Goal: Task Accomplishment & Management: Complete application form

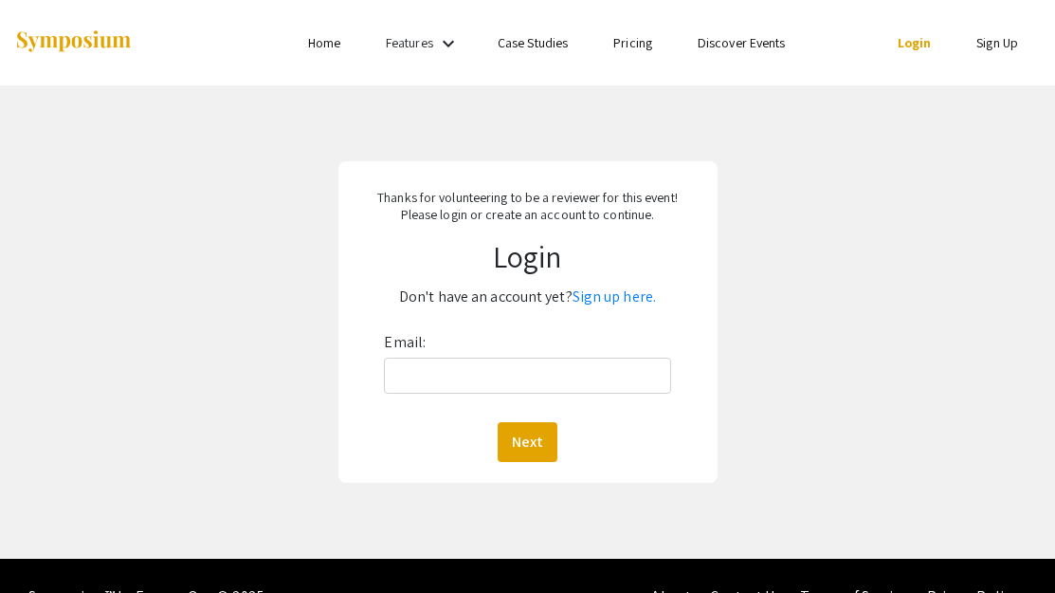
click at [623, 298] on link "Sign up here." at bounding box center [614, 296] width 83 height 20
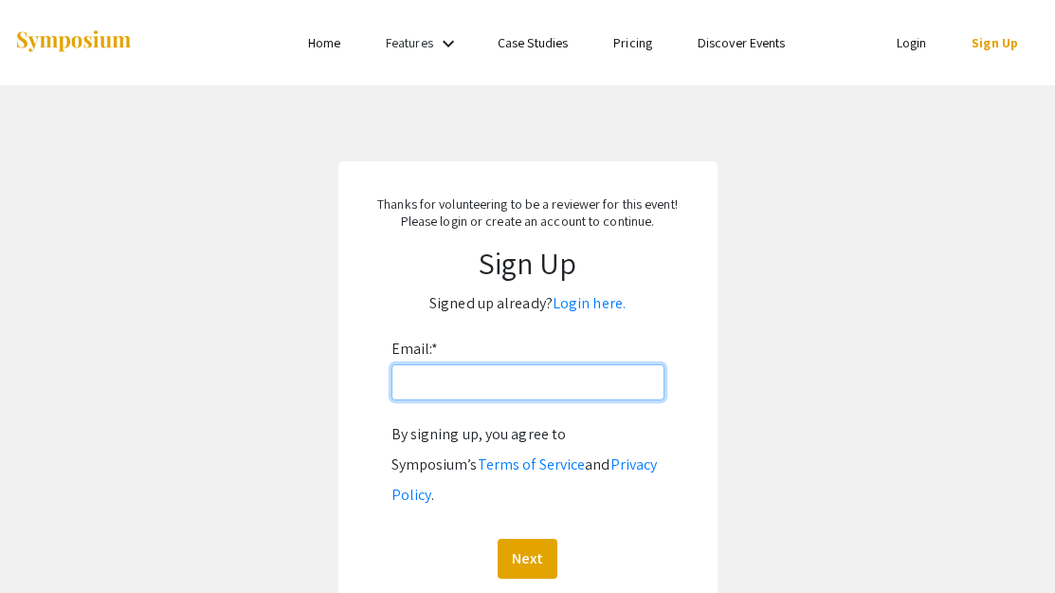
click at [521, 385] on input "Email: *" at bounding box center [528, 382] width 273 height 36
type input "[EMAIL_ADDRESS][DOMAIN_NAME]"
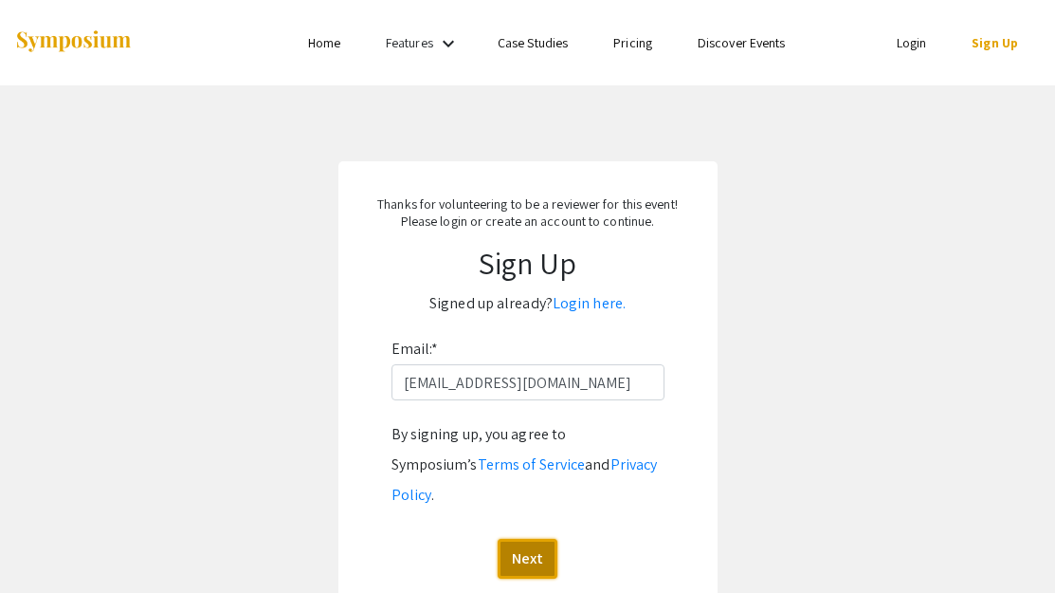
click at [518, 539] on button "Next" at bounding box center [528, 559] width 60 height 40
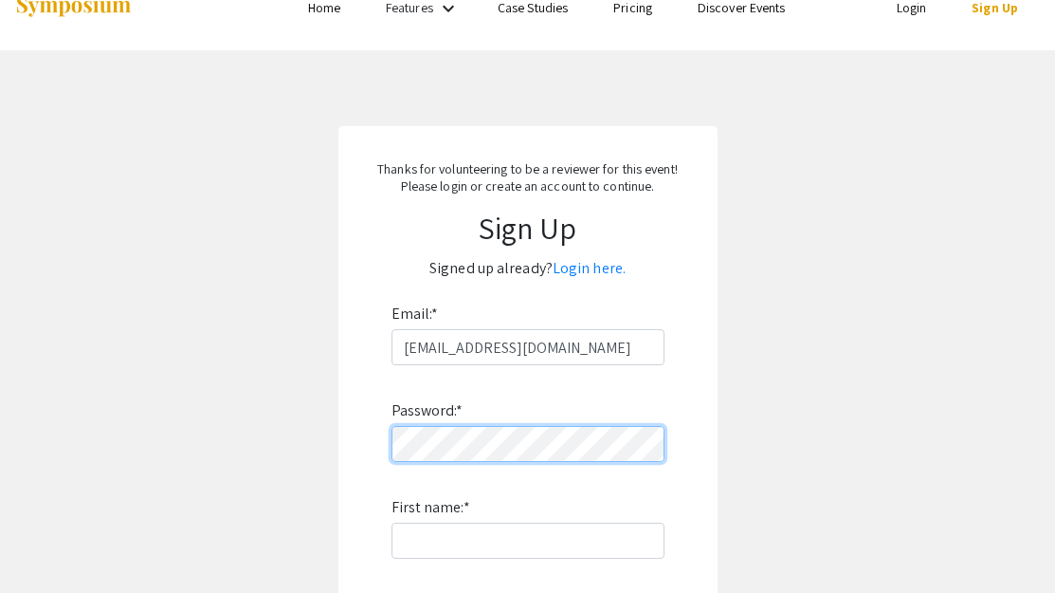
scroll to position [40, 0]
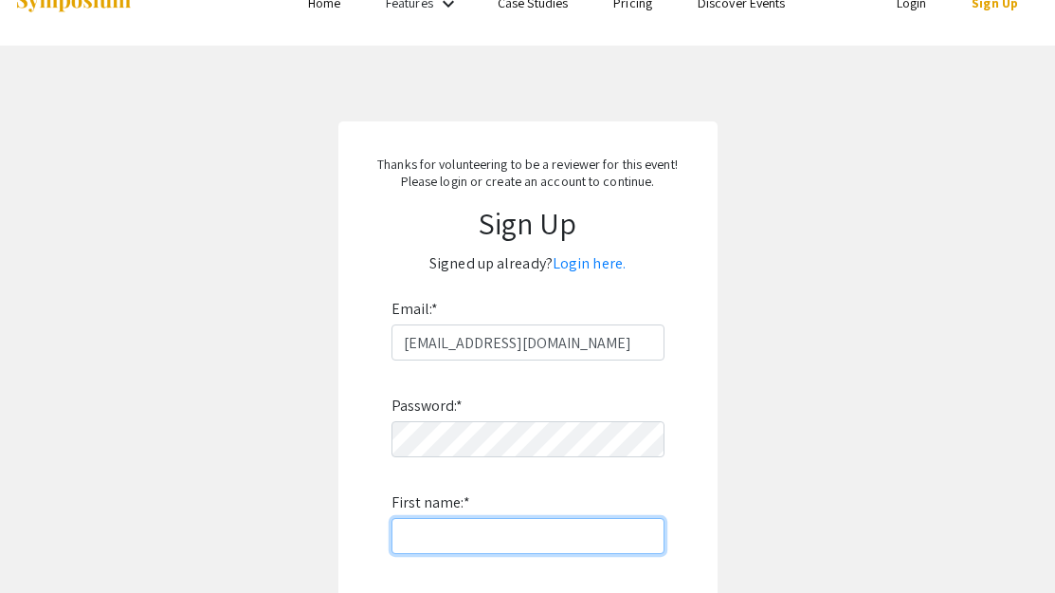
click at [506, 540] on input "First name: *" at bounding box center [528, 536] width 273 height 36
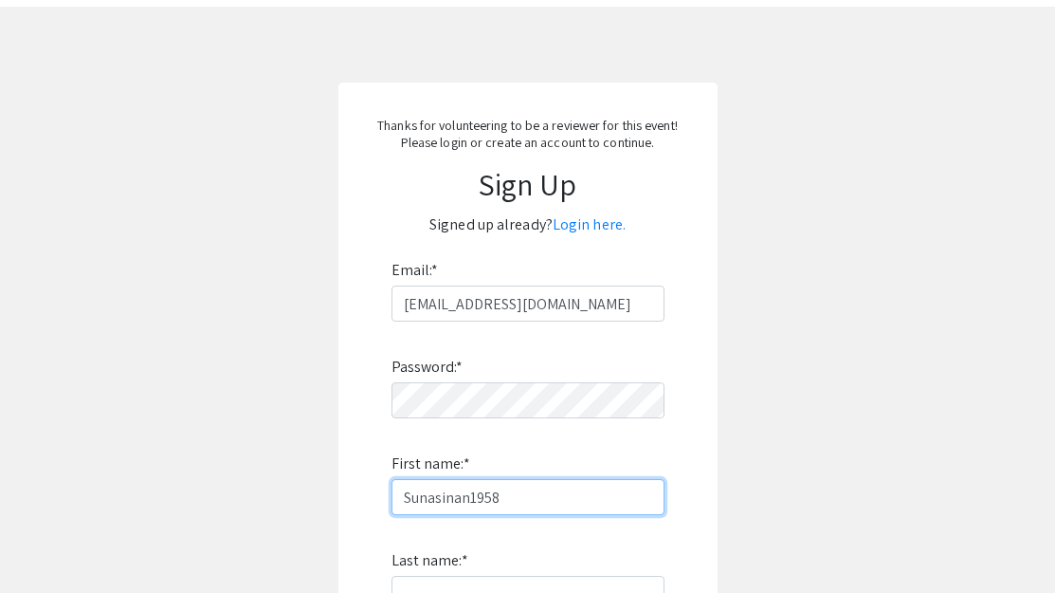
scroll to position [84, 0]
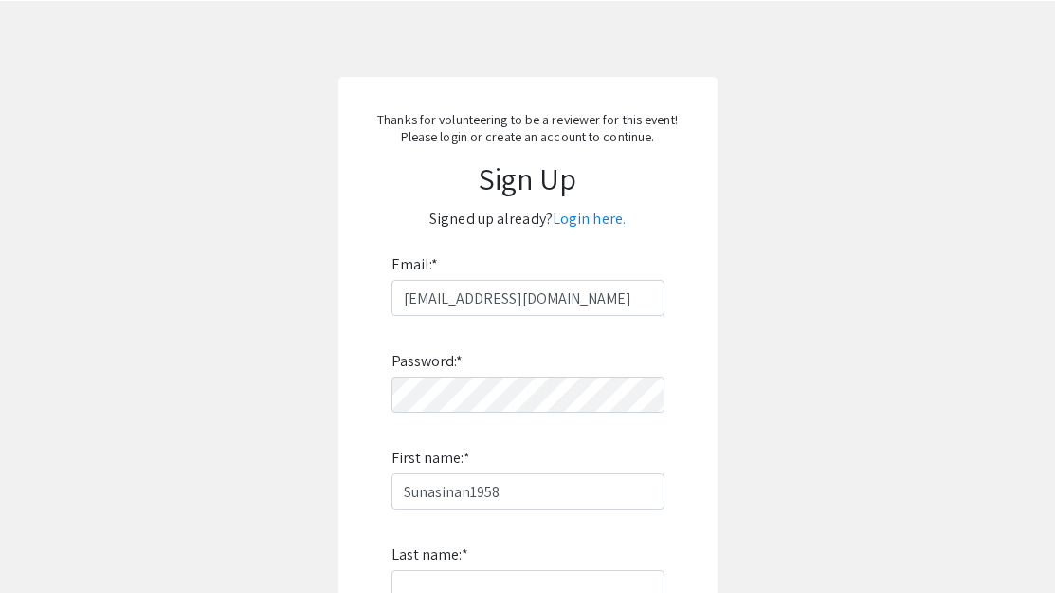
drag, startPoint x: 541, startPoint y: 512, endPoint x: 516, endPoint y: 510, distance: 25.7
click at [516, 510] on div "Password: * First name: * Sunasinan1958 Last name: * By signing up, you agree t…" at bounding box center [528, 565] width 273 height 499
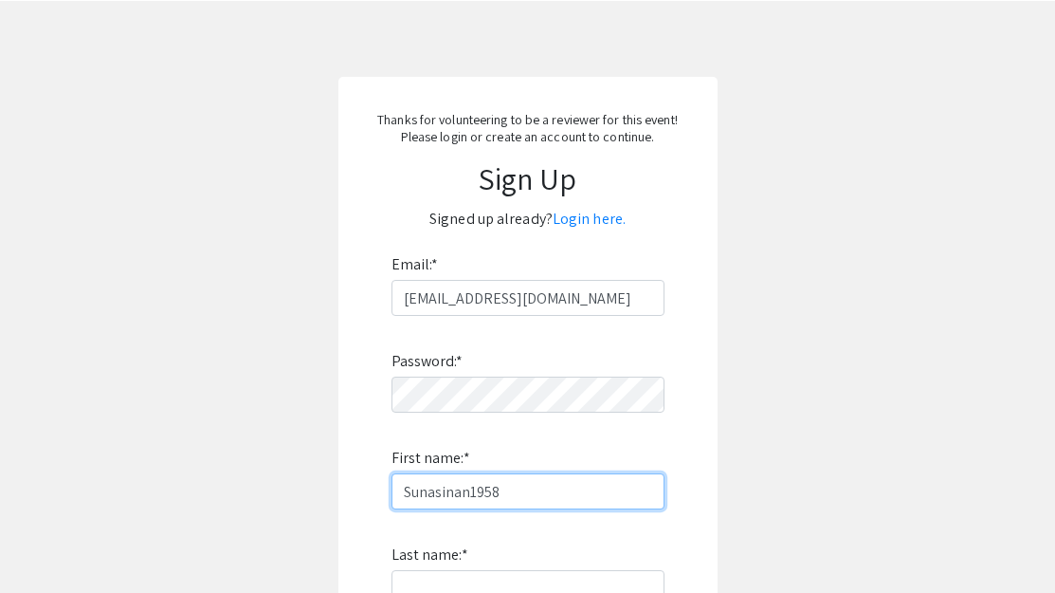
drag, startPoint x: 512, startPoint y: 498, endPoint x: 227, endPoint y: 510, distance: 285.7
click at [227, 510] on app-signup "Thanks for volunteering to be a reviewer for this event! Please login or create…" at bounding box center [527, 460] width 1055 height 766
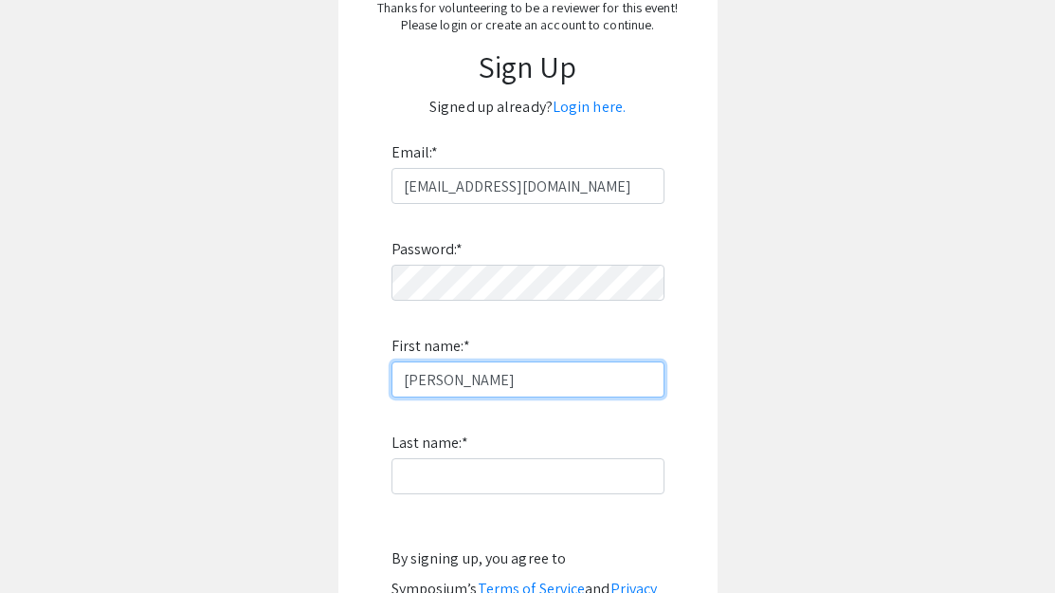
scroll to position [203, 0]
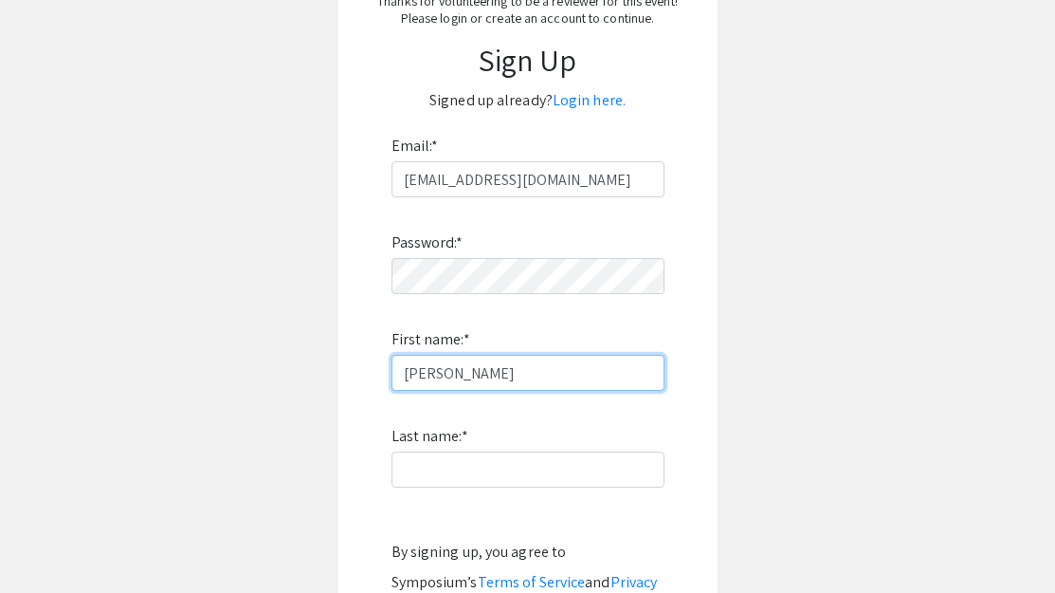
type input "[PERSON_NAME]"
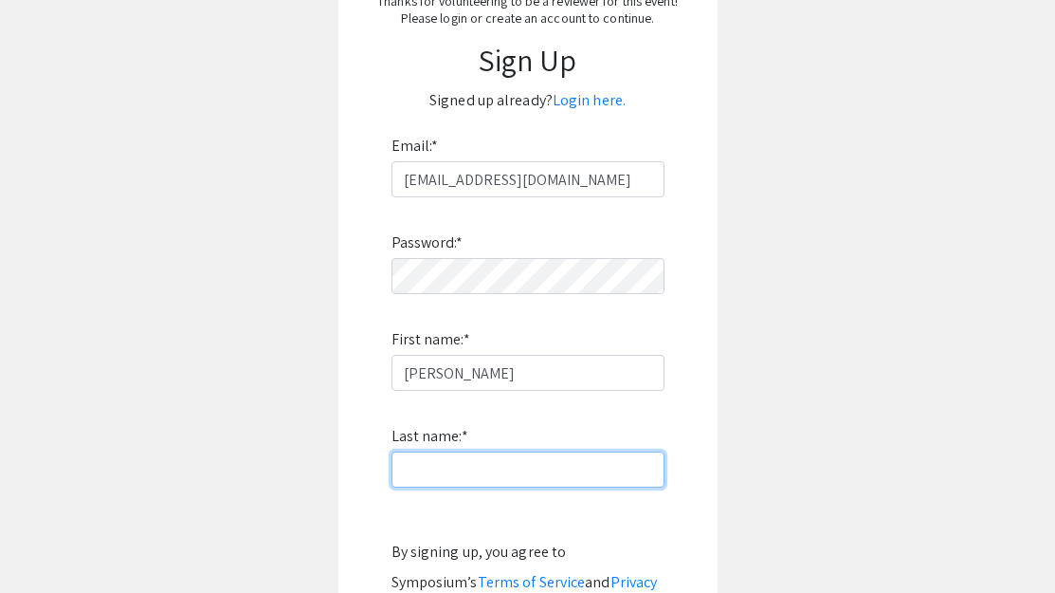
click at [468, 478] on input "Last name: *" at bounding box center [528, 469] width 273 height 36
type input "Y"
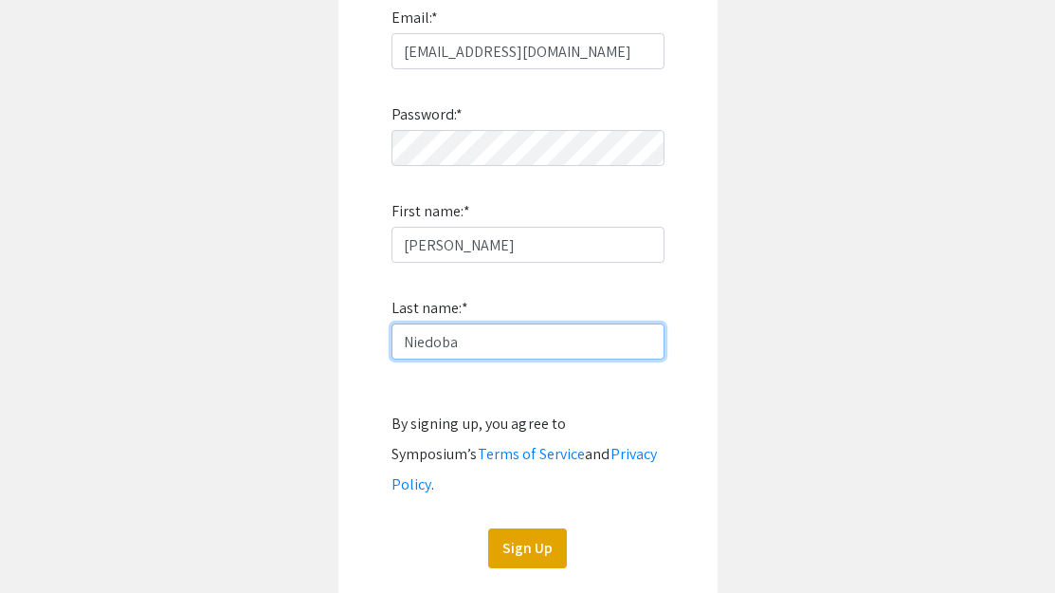
scroll to position [357, 0]
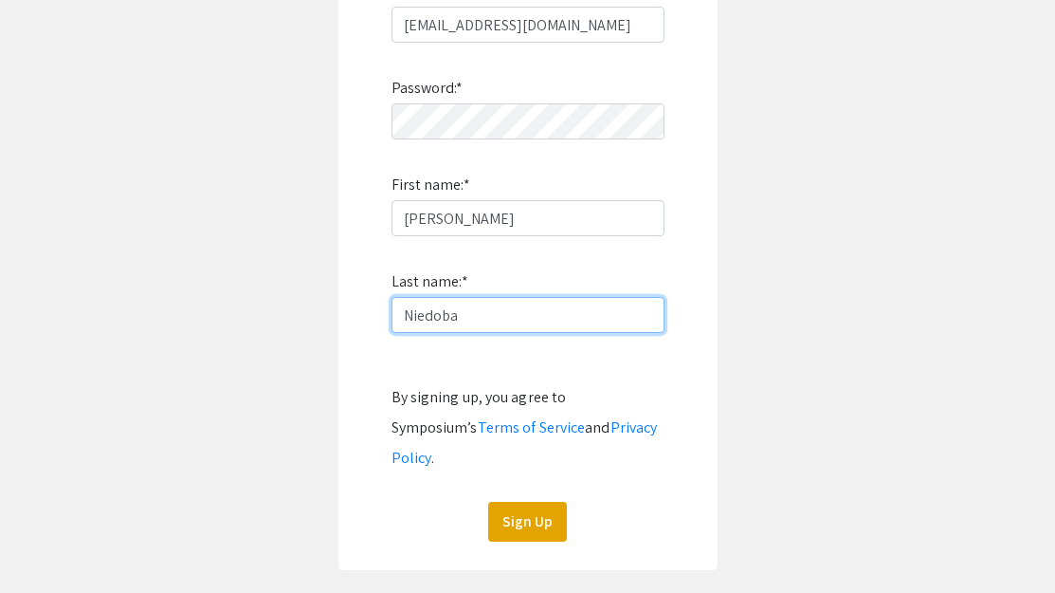
type input "Niedoba"
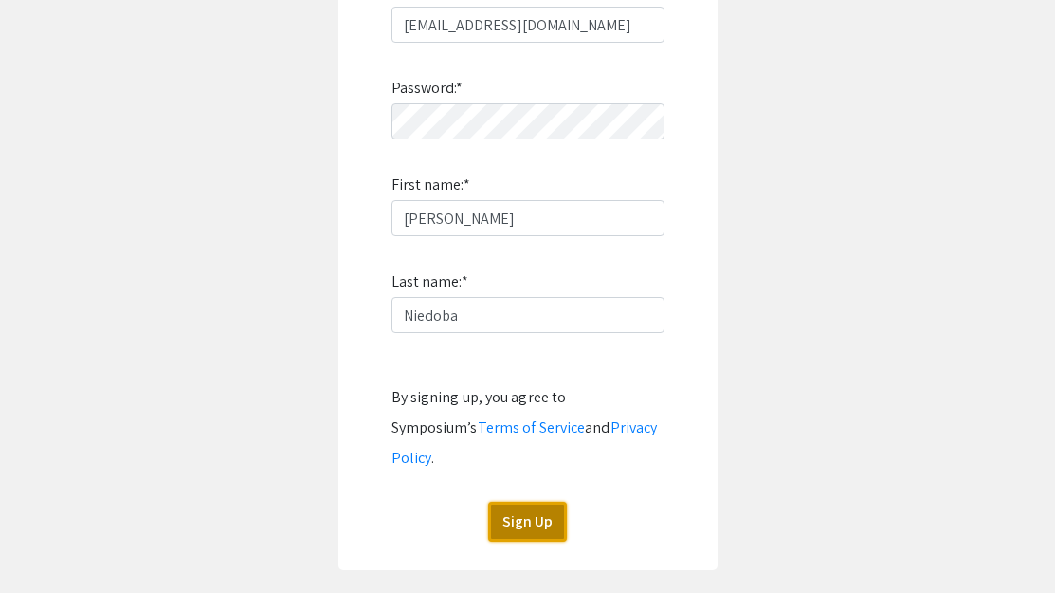
click at [521, 502] on button "Sign Up" at bounding box center [527, 522] width 79 height 40
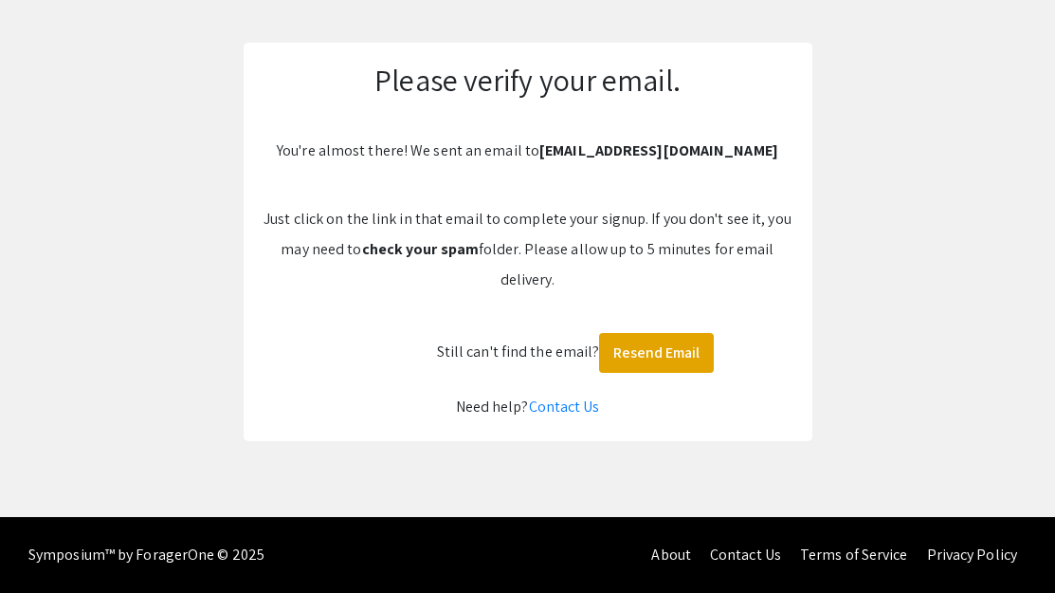
scroll to position [119, 0]
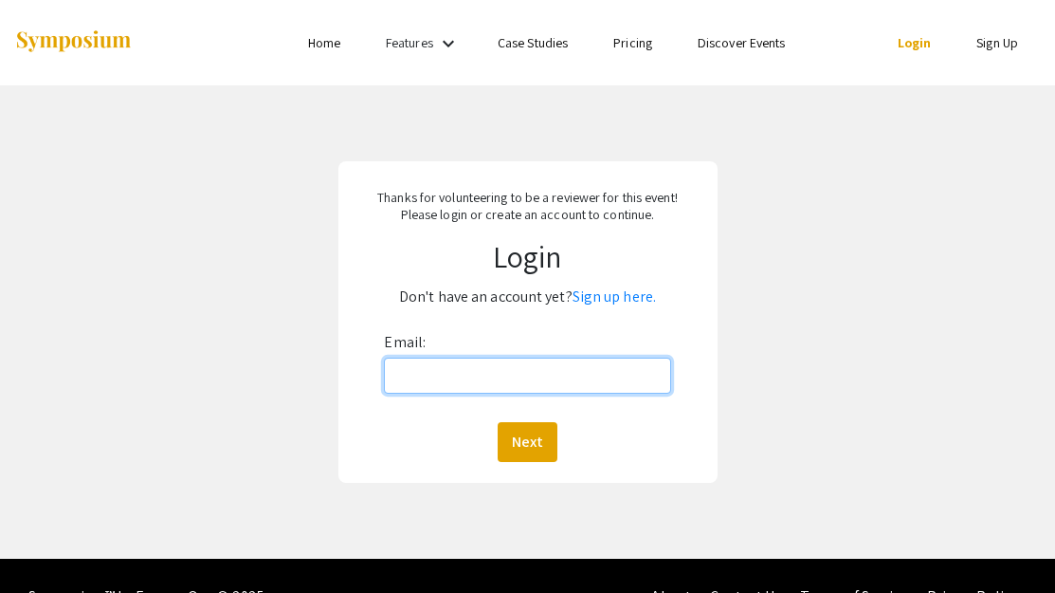
click at [559, 372] on input "Email:" at bounding box center [527, 375] width 286 height 36
type input "[EMAIL_ADDRESS][DOMAIN_NAME]"
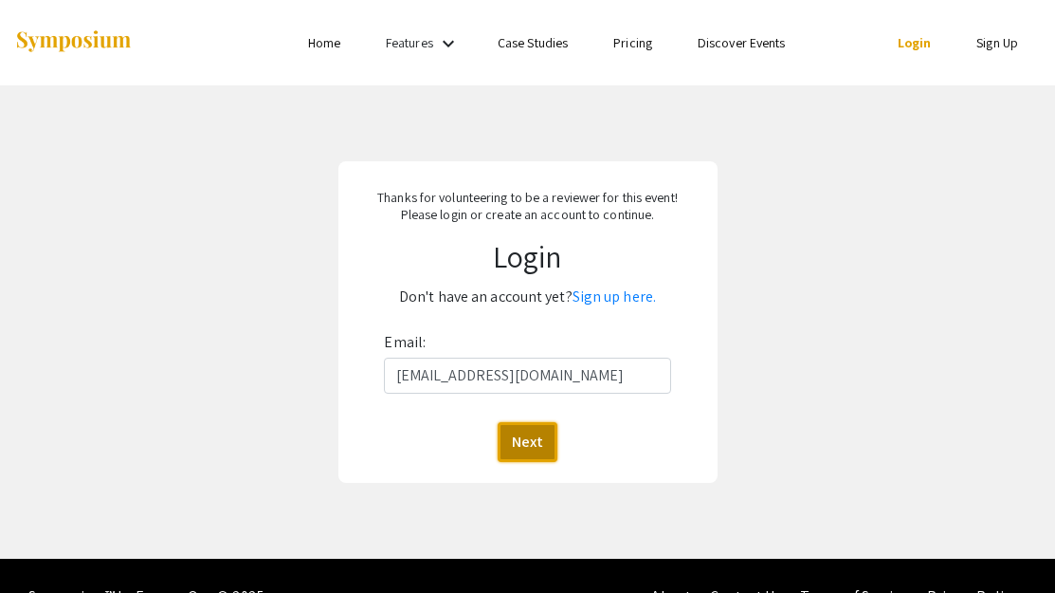
click at [519, 444] on button "Next" at bounding box center [528, 442] width 60 height 40
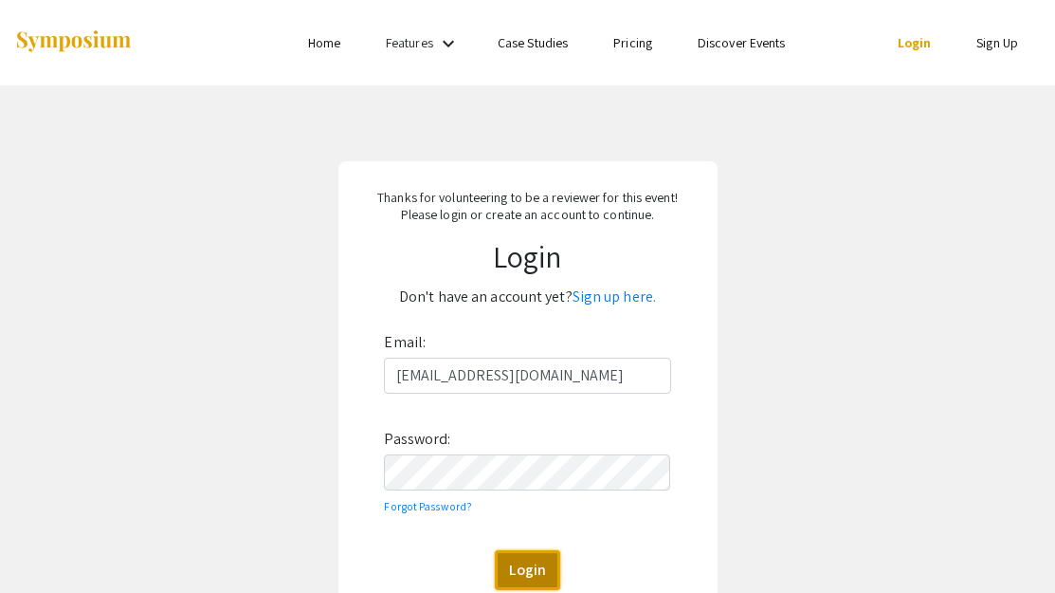
click at [544, 564] on button "Login" at bounding box center [527, 570] width 65 height 40
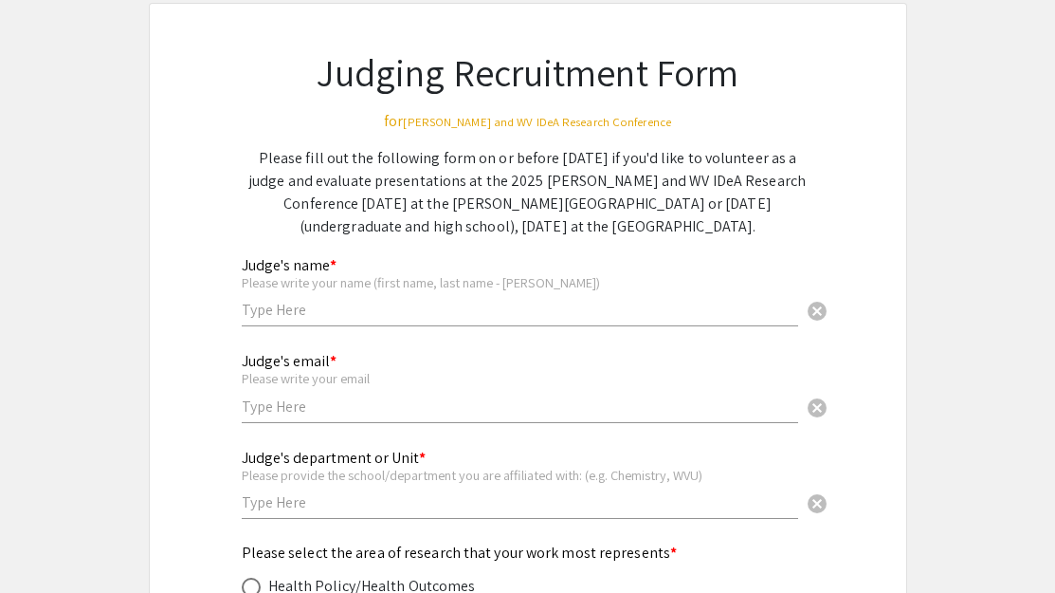
scroll to position [106, 0]
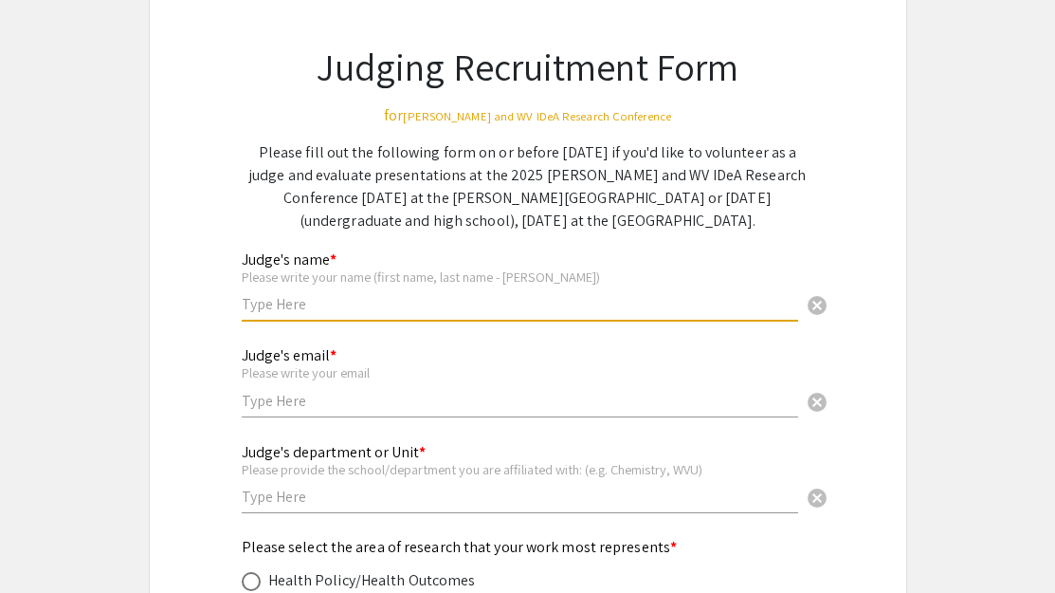
click at [451, 306] on input "text" at bounding box center [520, 304] width 557 height 20
click at [281, 306] on input "[PERSON_NAME][GEOGRAPHIC_DATA]" at bounding box center [520, 304] width 557 height 20
type input "[PERSON_NAME] Yanardag [PERSON_NAME]"
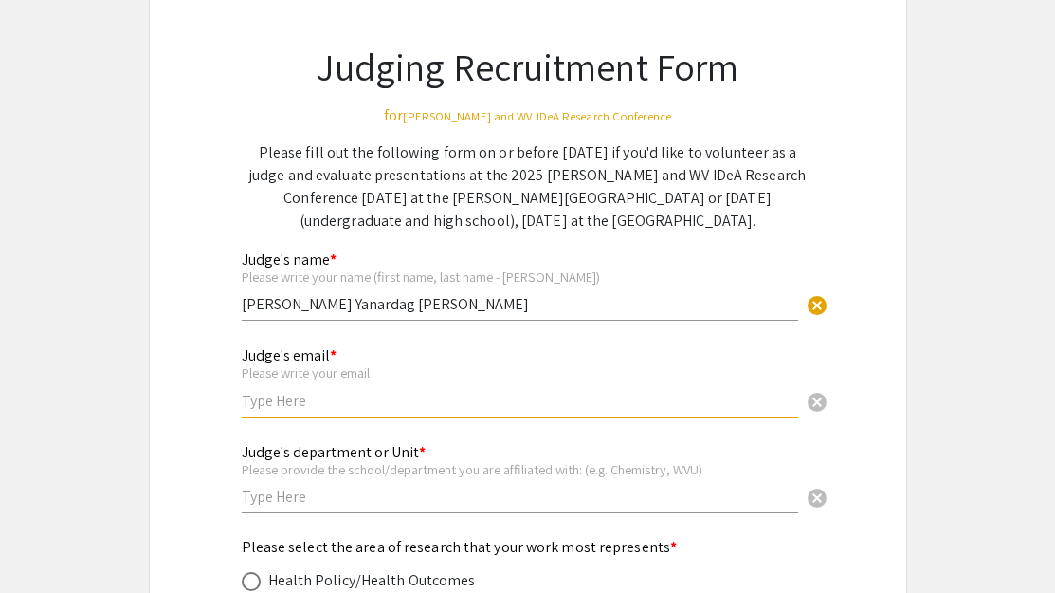
click at [293, 405] on input "text" at bounding box center [520, 401] width 557 height 20
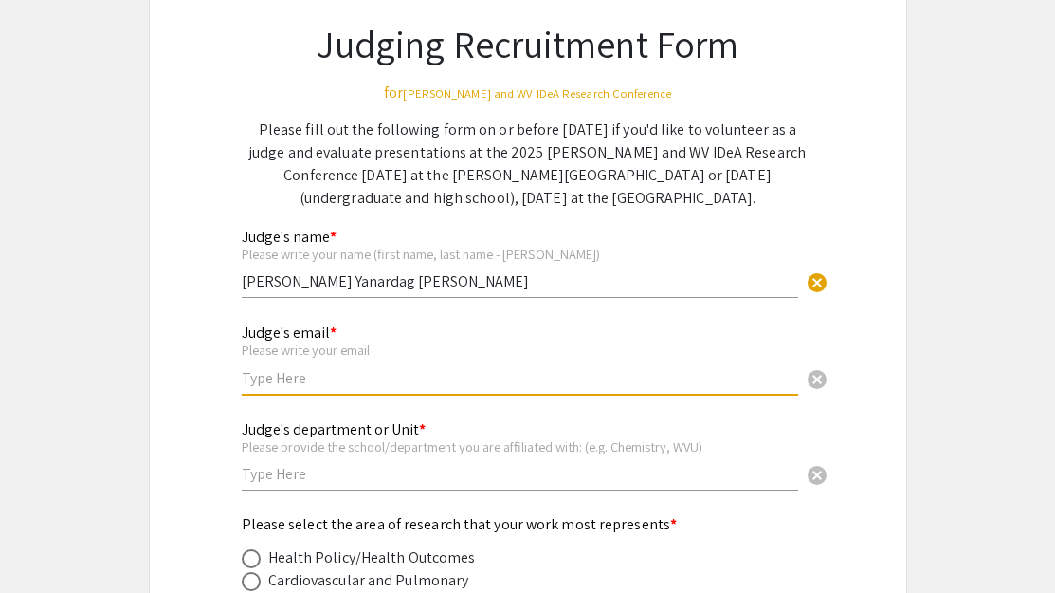
scroll to position [130, 0]
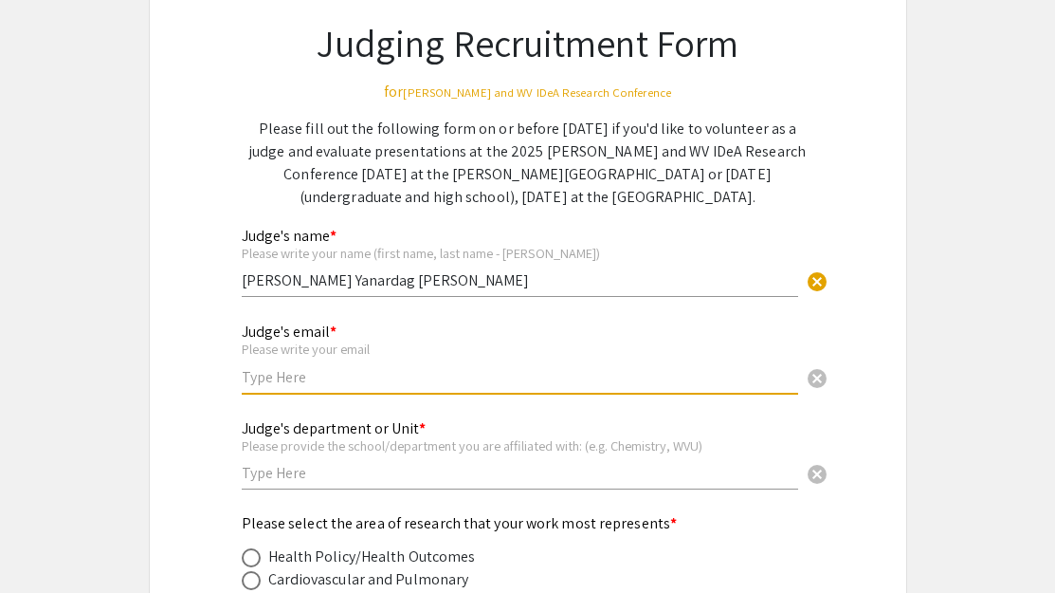
click at [288, 378] on input "text" at bounding box center [520, 377] width 557 height 20
type input "[EMAIL_ADDRESS][DOMAIN_NAME]"
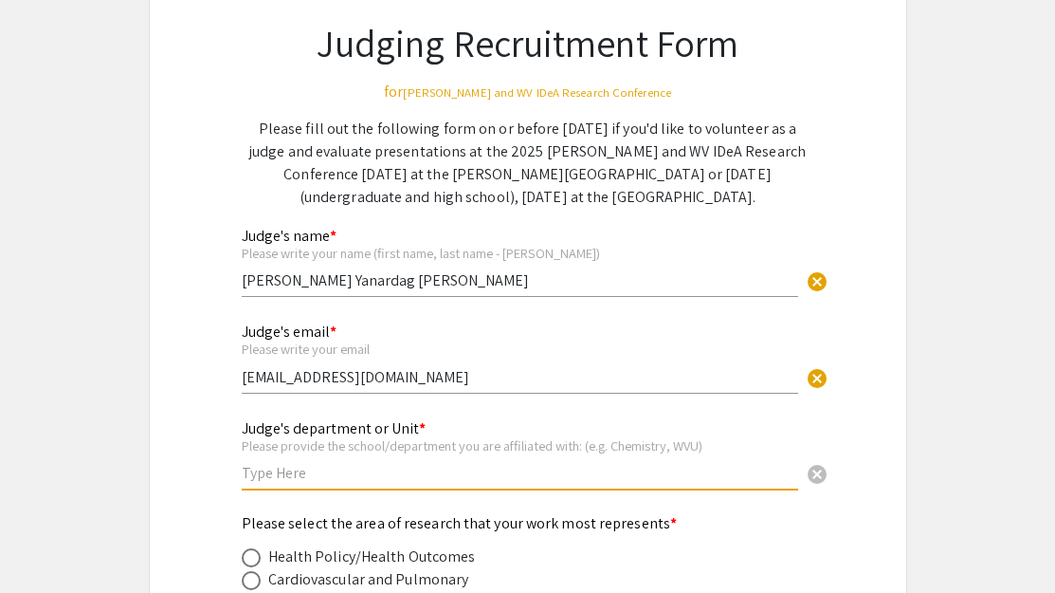
click at [367, 479] on input "text" at bounding box center [520, 473] width 557 height 20
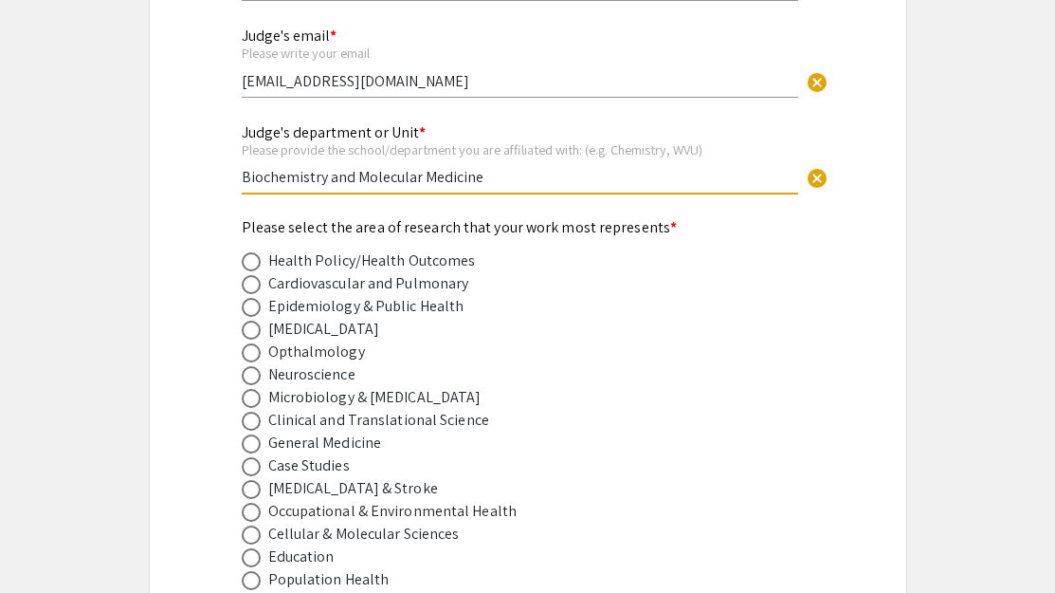
scroll to position [427, 0]
type input "Biochemistry and Molecular Medicine"
click at [251, 357] on span at bounding box center [251, 351] width 19 height 19
click at [251, 357] on input "radio" at bounding box center [251, 351] width 19 height 19
radio input "true"
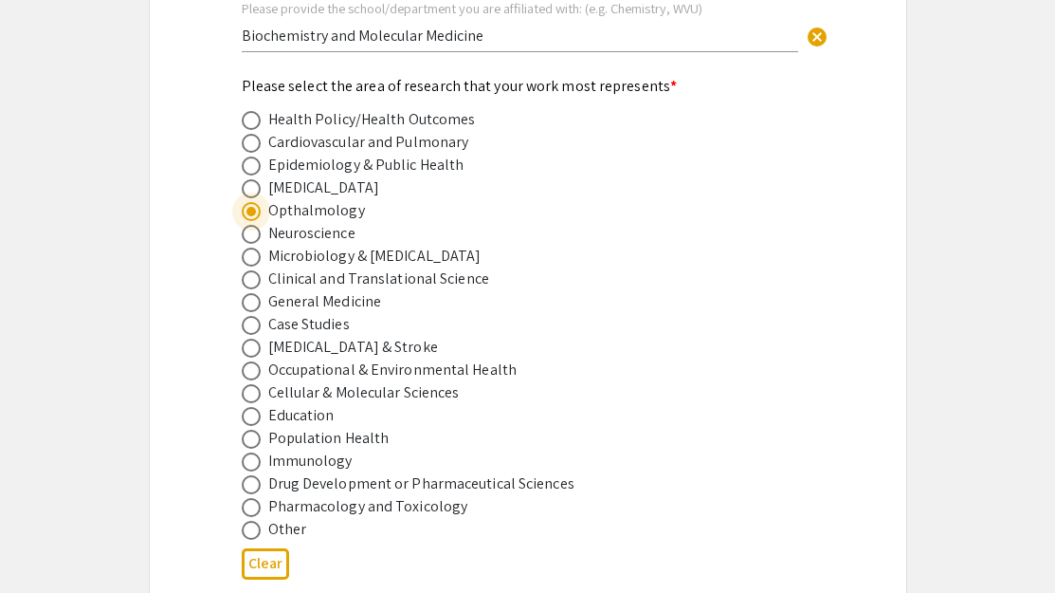
scroll to position [568, 0]
click at [253, 299] on span at bounding box center [251, 301] width 19 height 19
click at [253, 299] on input "radio" at bounding box center [251, 301] width 19 height 19
radio input "true"
click at [251, 212] on span at bounding box center [251, 210] width 19 height 19
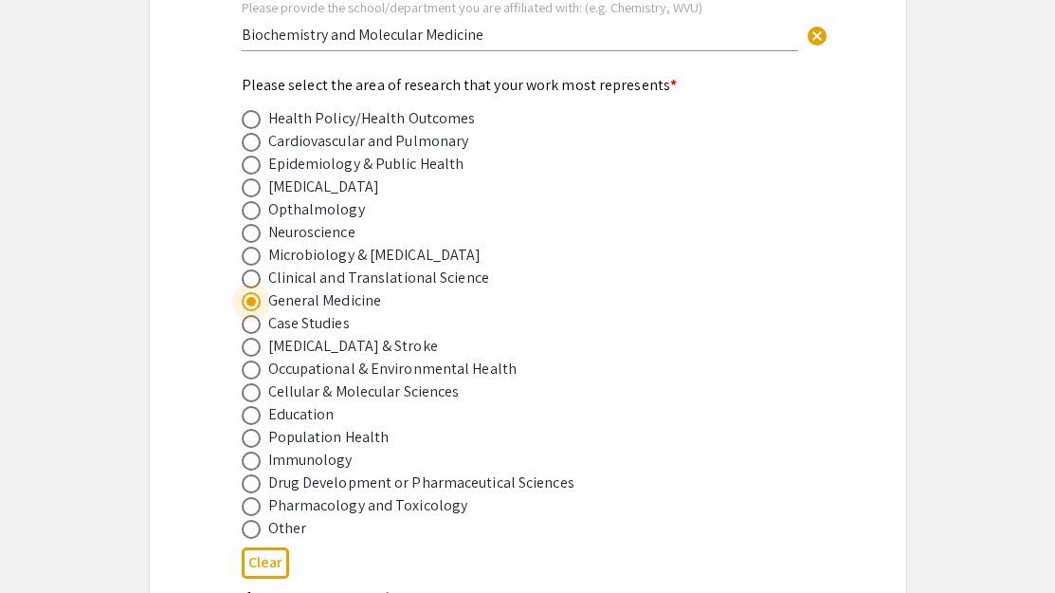
click at [251, 212] on input "radio" at bounding box center [251, 210] width 19 height 19
radio input "true"
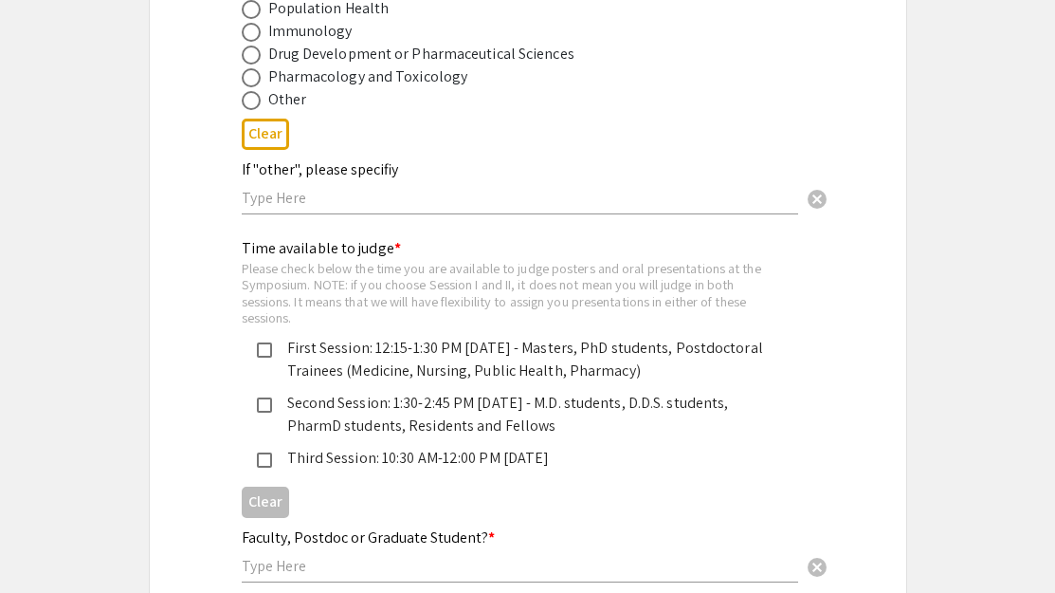
scroll to position [997, 0]
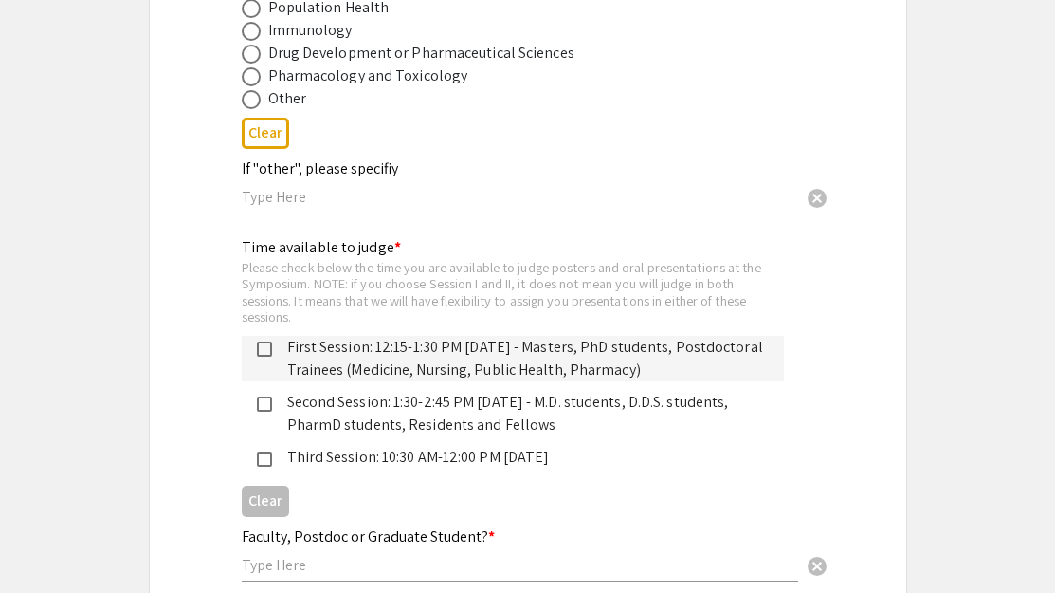
click at [265, 348] on mat-pseudo-checkbox at bounding box center [264, 348] width 15 height 15
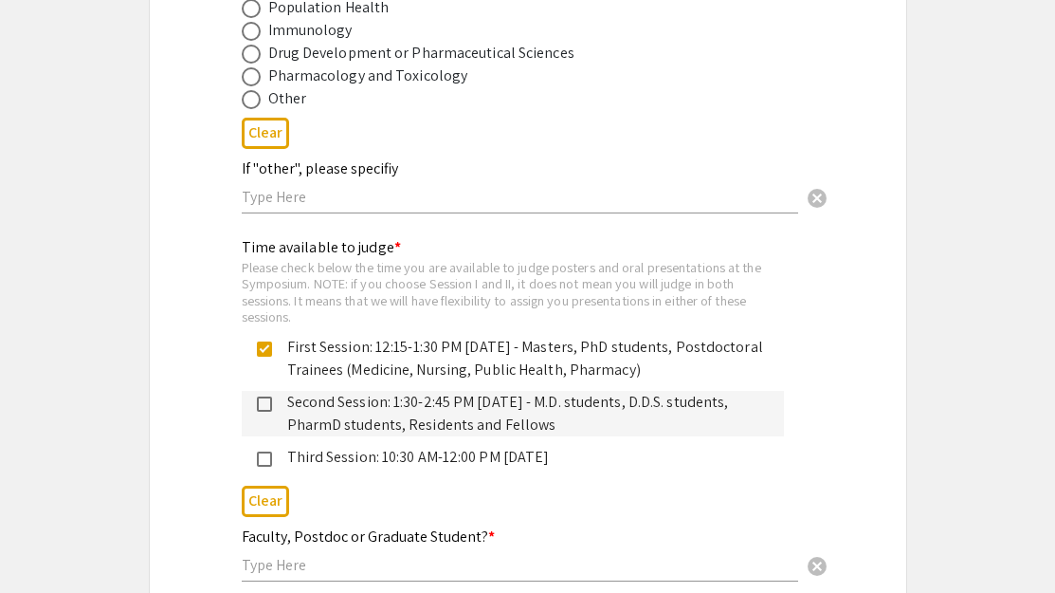
click at [270, 408] on mat-pseudo-checkbox at bounding box center [264, 403] width 15 height 15
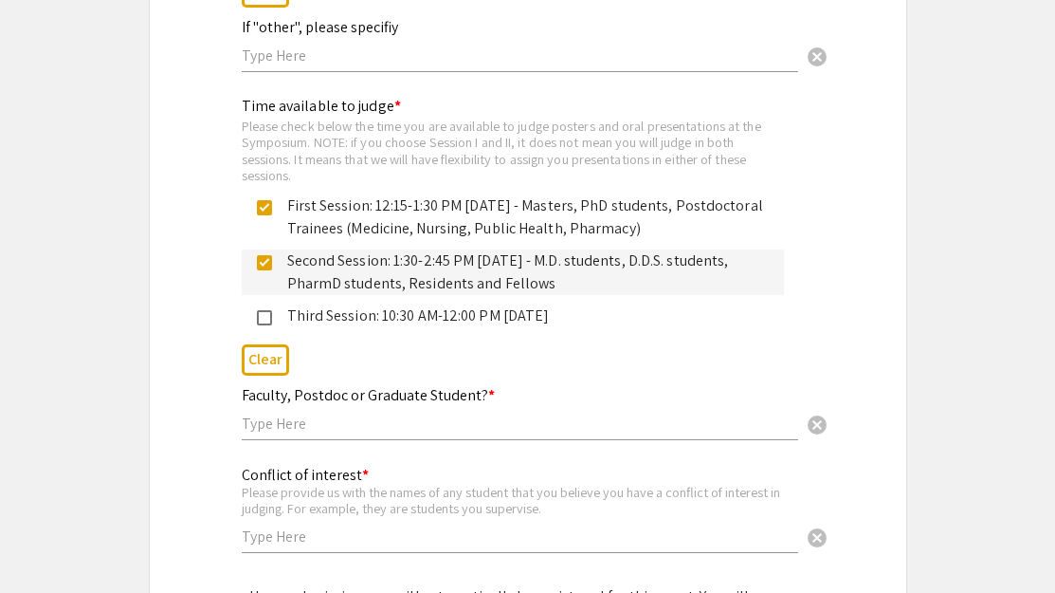
scroll to position [1140, 0]
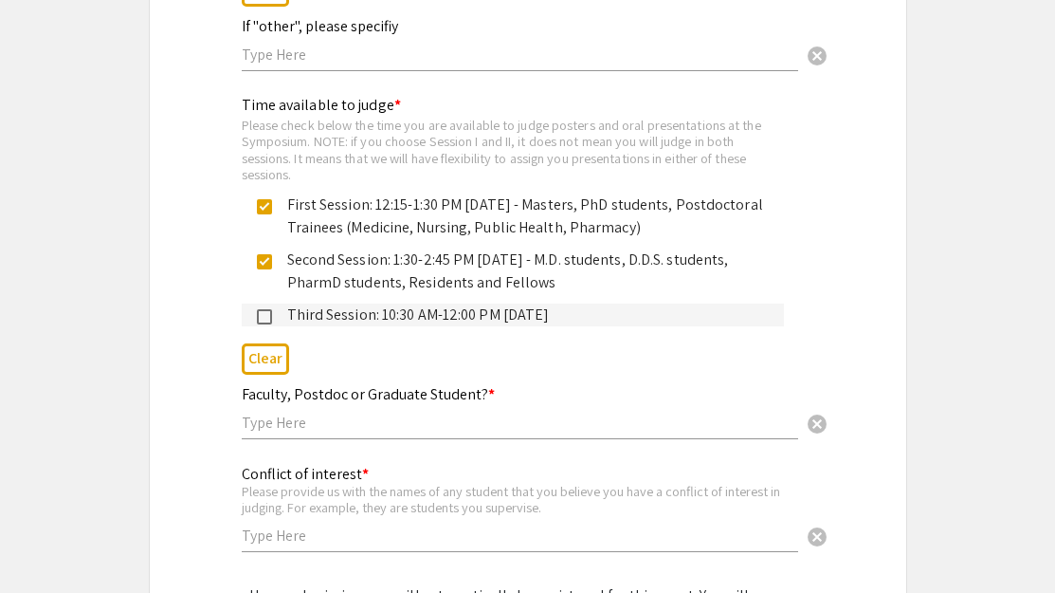
click at [263, 322] on mat-pseudo-checkbox at bounding box center [264, 316] width 15 height 15
click at [363, 432] on input "text" at bounding box center [520, 422] width 557 height 20
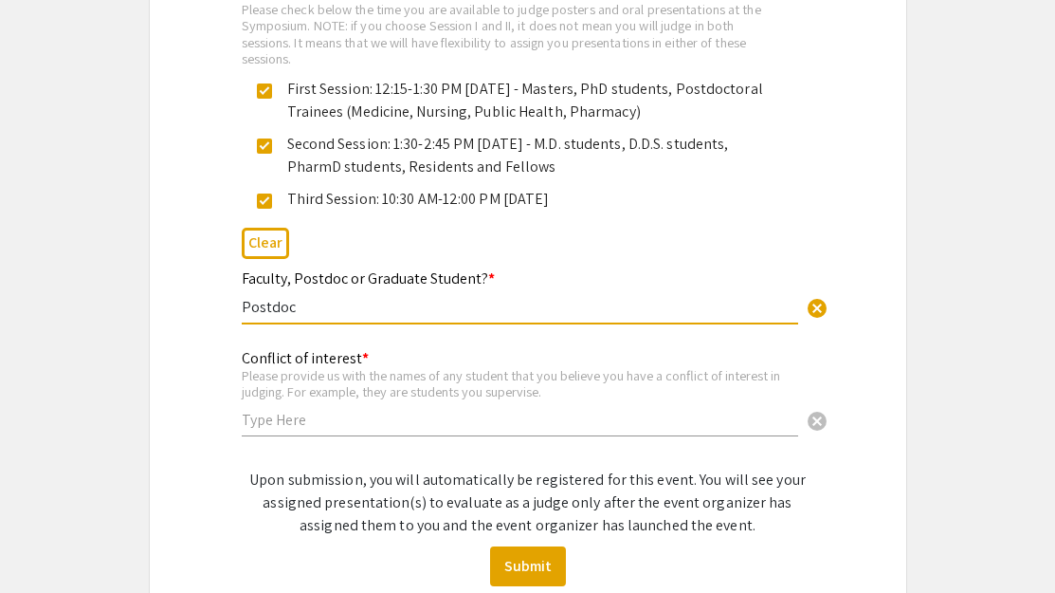
scroll to position [1261, 0]
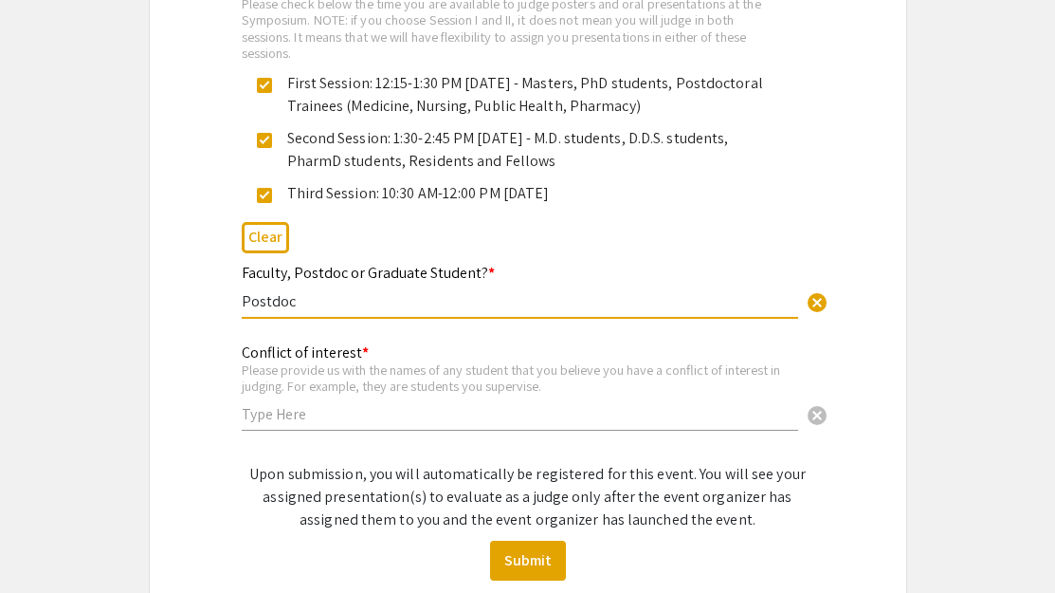
type input "Postdoc"
click at [338, 422] on input "text" at bounding box center [520, 414] width 557 height 20
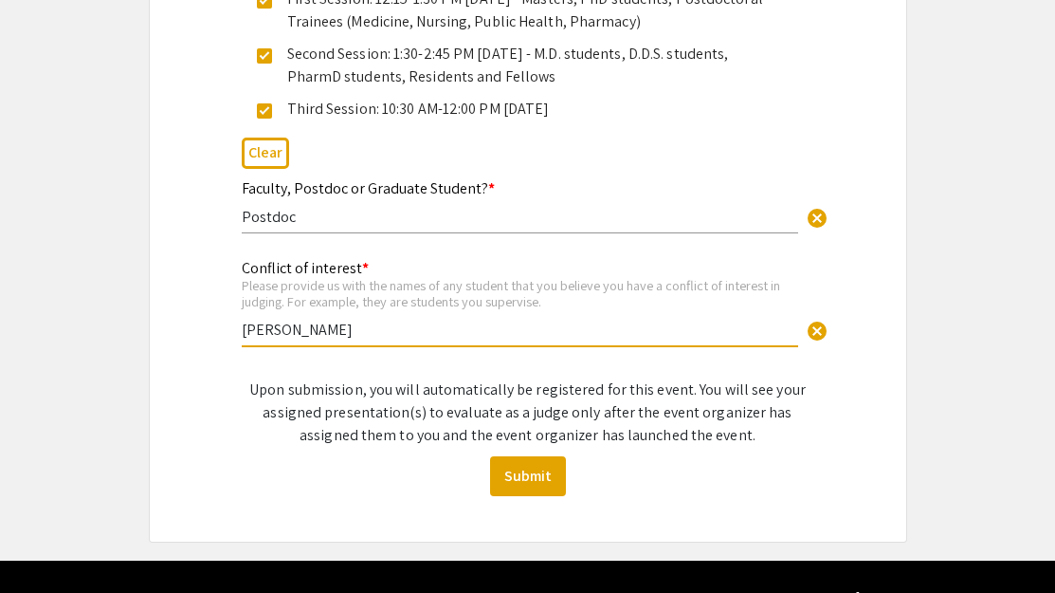
scroll to position [1352, 0]
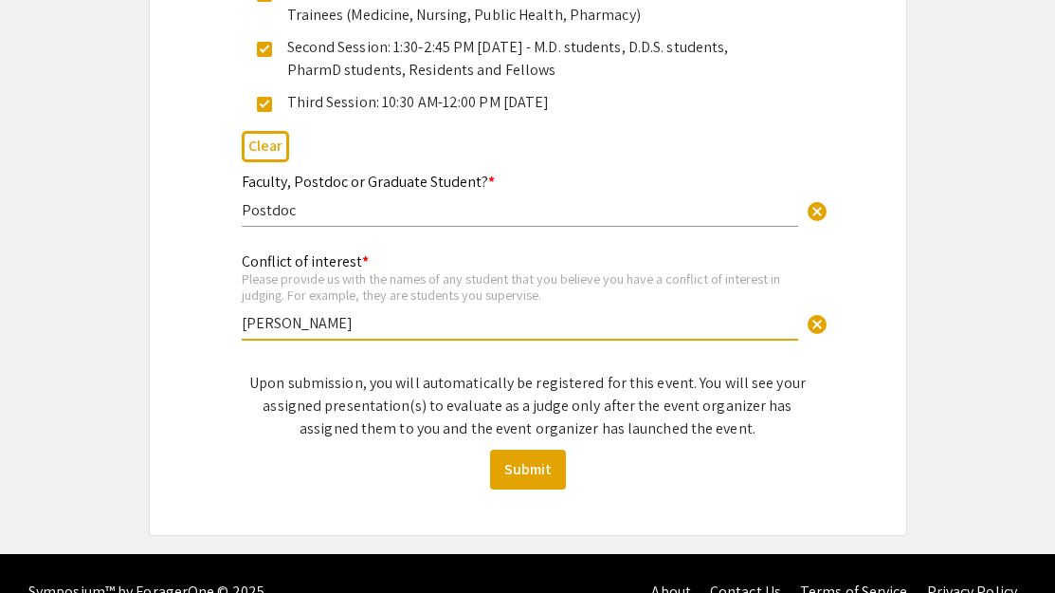
type input "[PERSON_NAME]"
click at [539, 471] on button "Submit" at bounding box center [528, 469] width 76 height 40
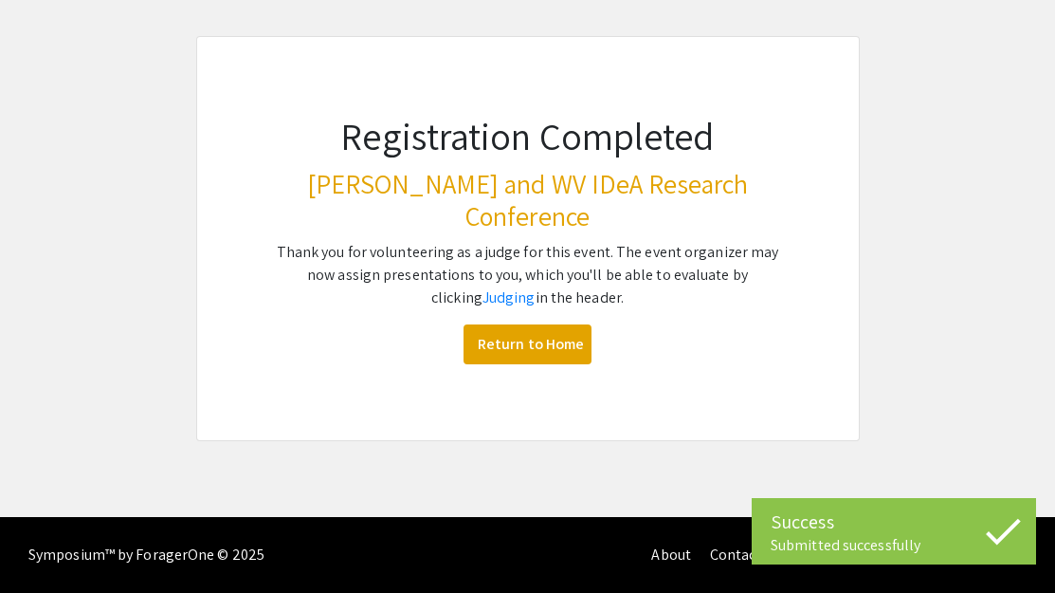
scroll to position [93, 0]
